Goal: Entertainment & Leisure: Consume media (video, audio)

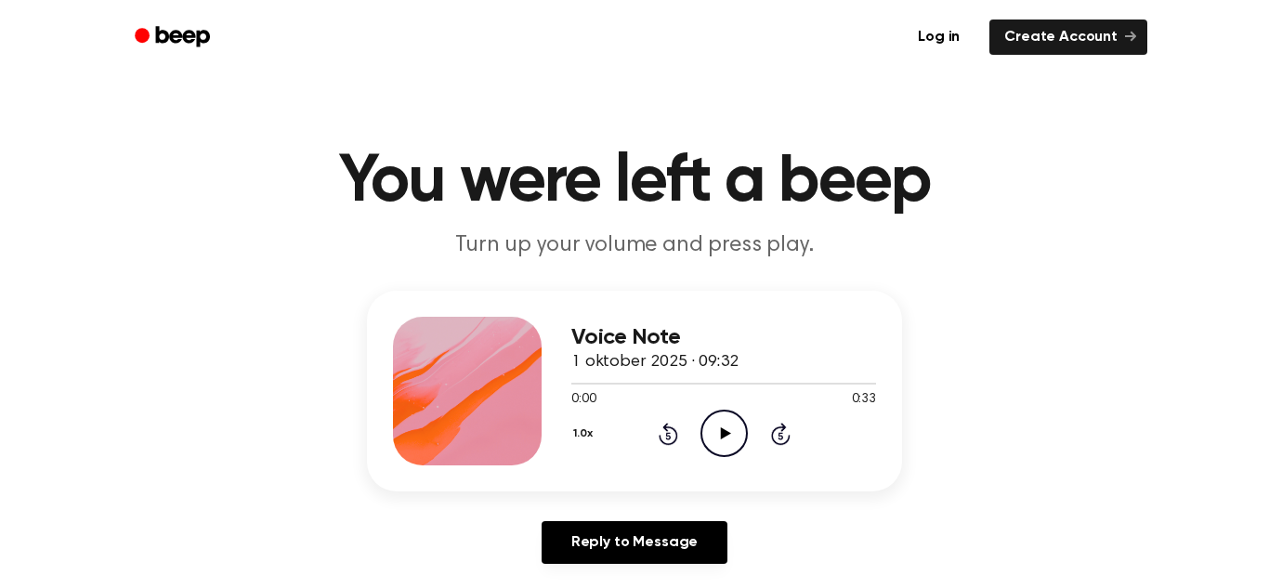
click at [963, 7] on div "Log in Create Account" at bounding box center [635, 37] width 1026 height 74
click at [721, 419] on icon "Play Audio" at bounding box center [724, 433] width 47 height 47
click at [728, 427] on icon "Pause Audio" at bounding box center [724, 433] width 47 height 47
click at [670, 431] on icon "Rewind 5 seconds" at bounding box center [668, 434] width 20 height 24
click at [667, 430] on icon at bounding box center [669, 434] width 20 height 22
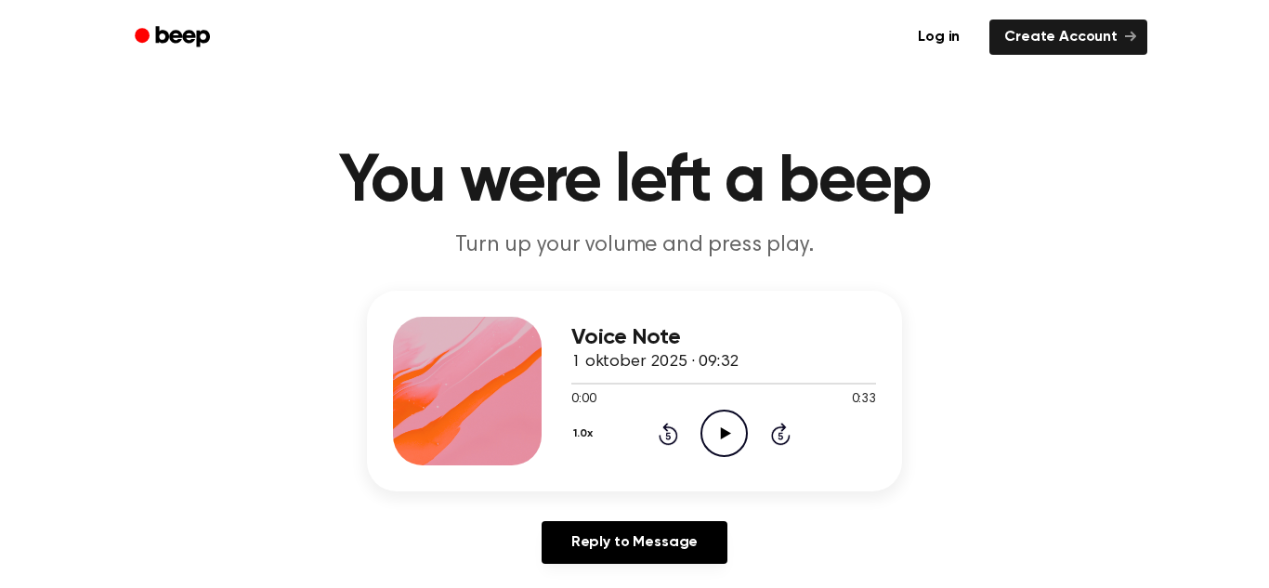
click at [726, 425] on icon "Play Audio" at bounding box center [724, 433] width 47 height 47
click at [664, 432] on icon "Rewind 5 seconds" at bounding box center [668, 434] width 20 height 24
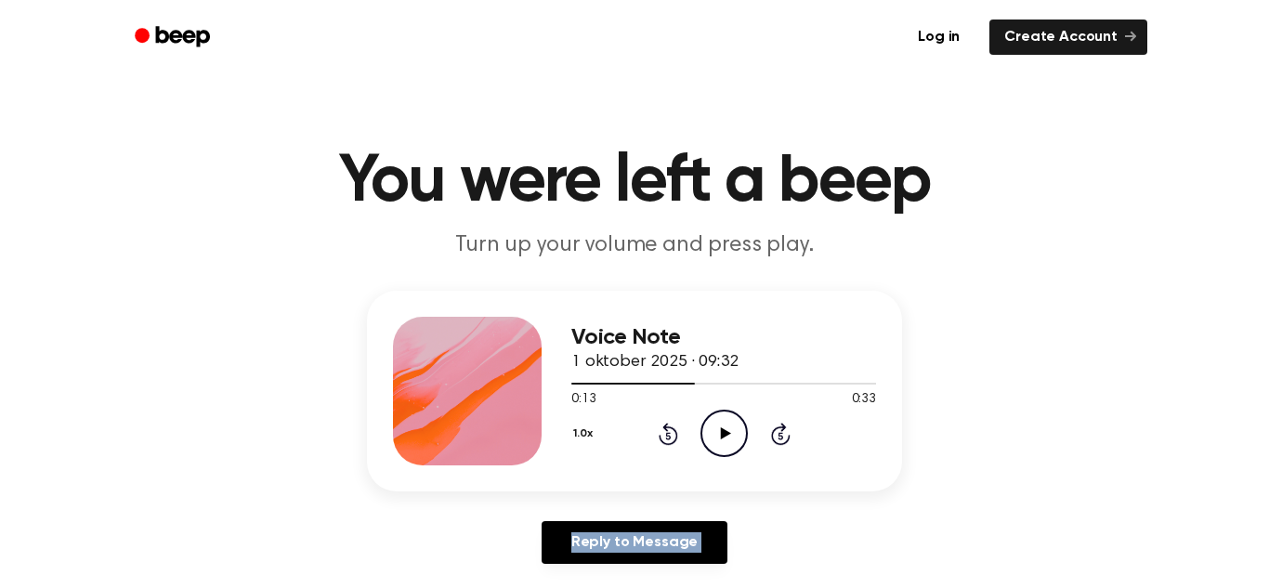
click at [664, 432] on icon "Rewind 5 seconds" at bounding box center [668, 434] width 20 height 24
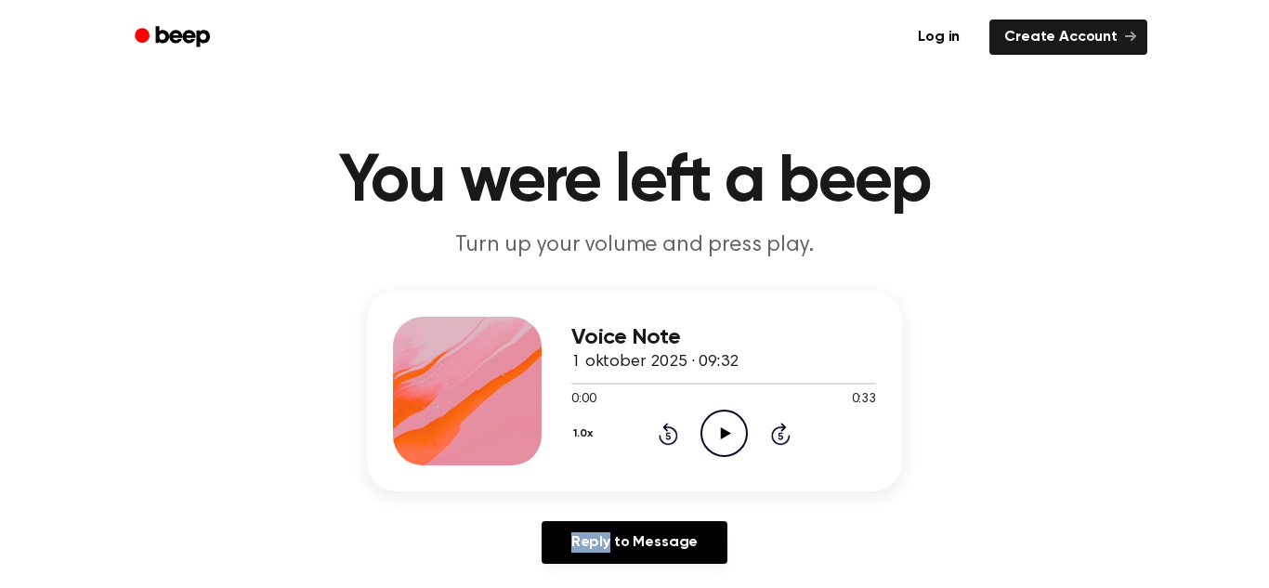
click at [664, 432] on icon "Rewind 5 seconds" at bounding box center [668, 434] width 20 height 24
click at [720, 422] on icon "Play Audio" at bounding box center [724, 433] width 47 height 47
click at [666, 430] on icon at bounding box center [669, 434] width 20 height 22
click at [665, 429] on icon at bounding box center [669, 434] width 20 height 22
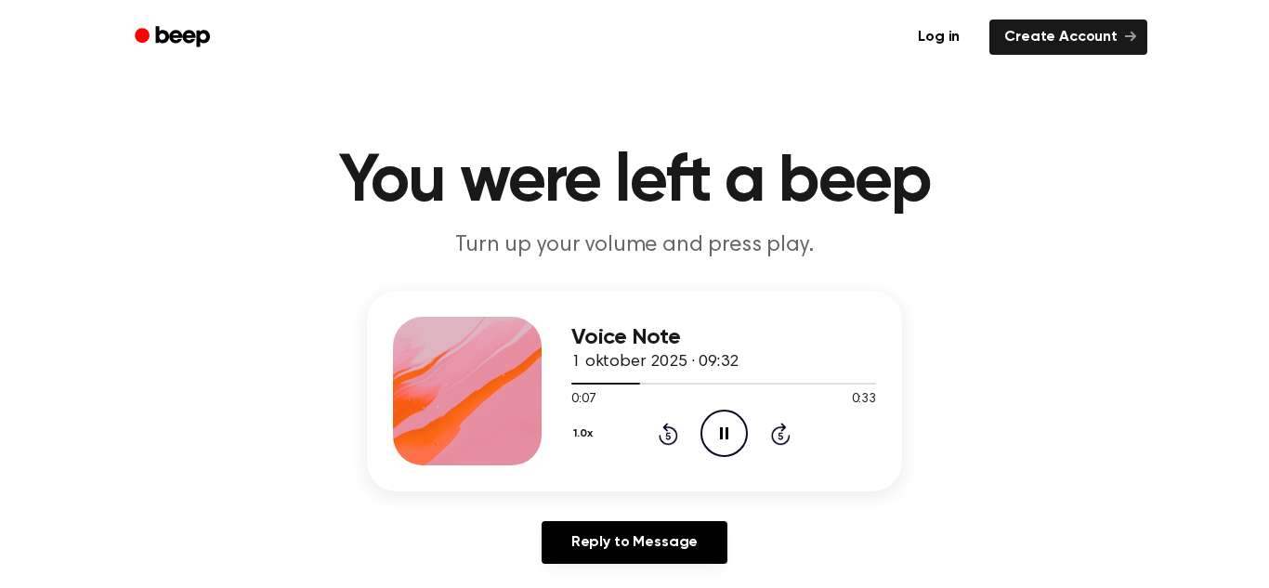
click at [665, 429] on icon at bounding box center [669, 434] width 20 height 22
